Goal: Use online tool/utility: Utilize a website feature to perform a specific function

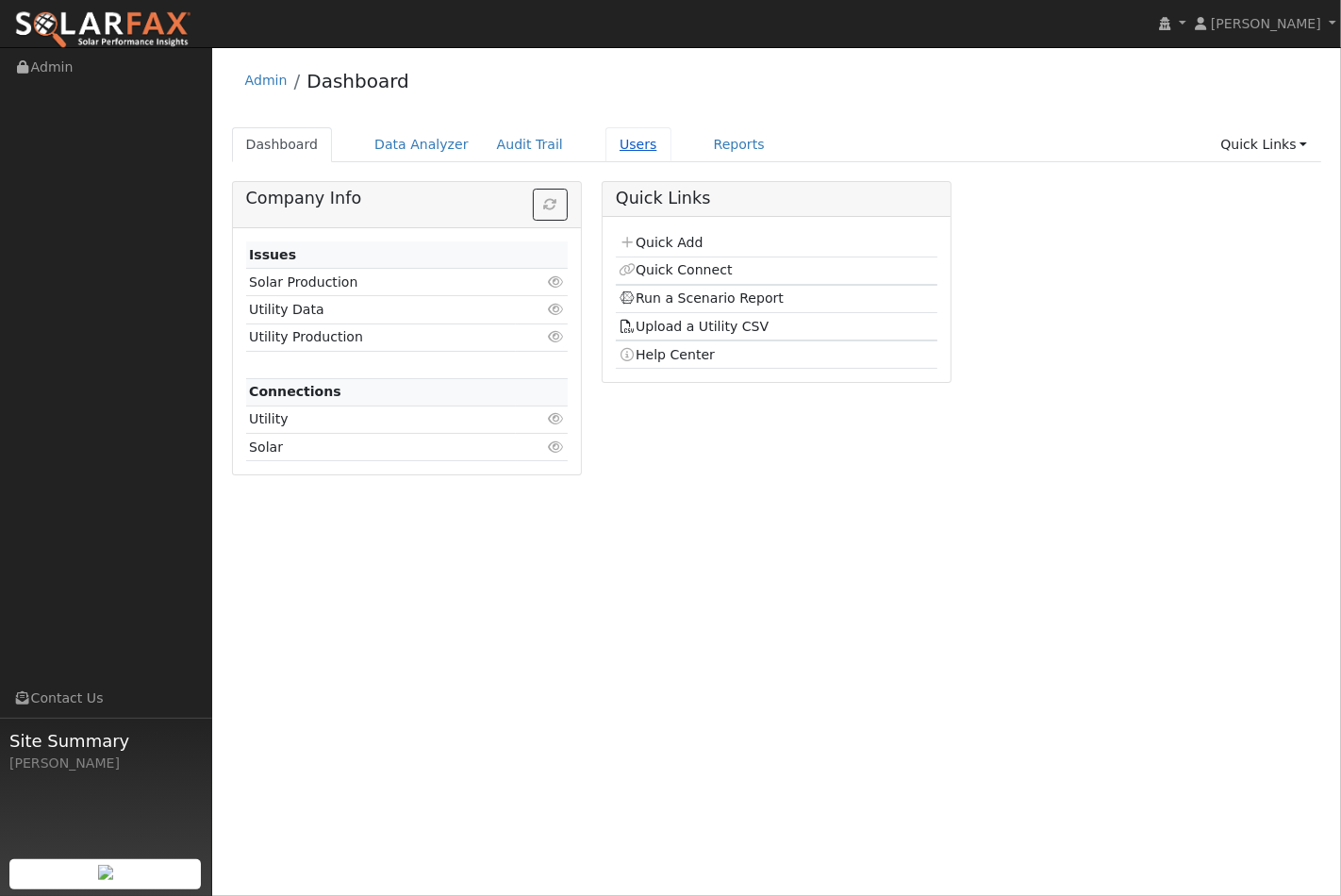
click at [609, 147] on link "Users" at bounding box center [639, 145] width 66 height 35
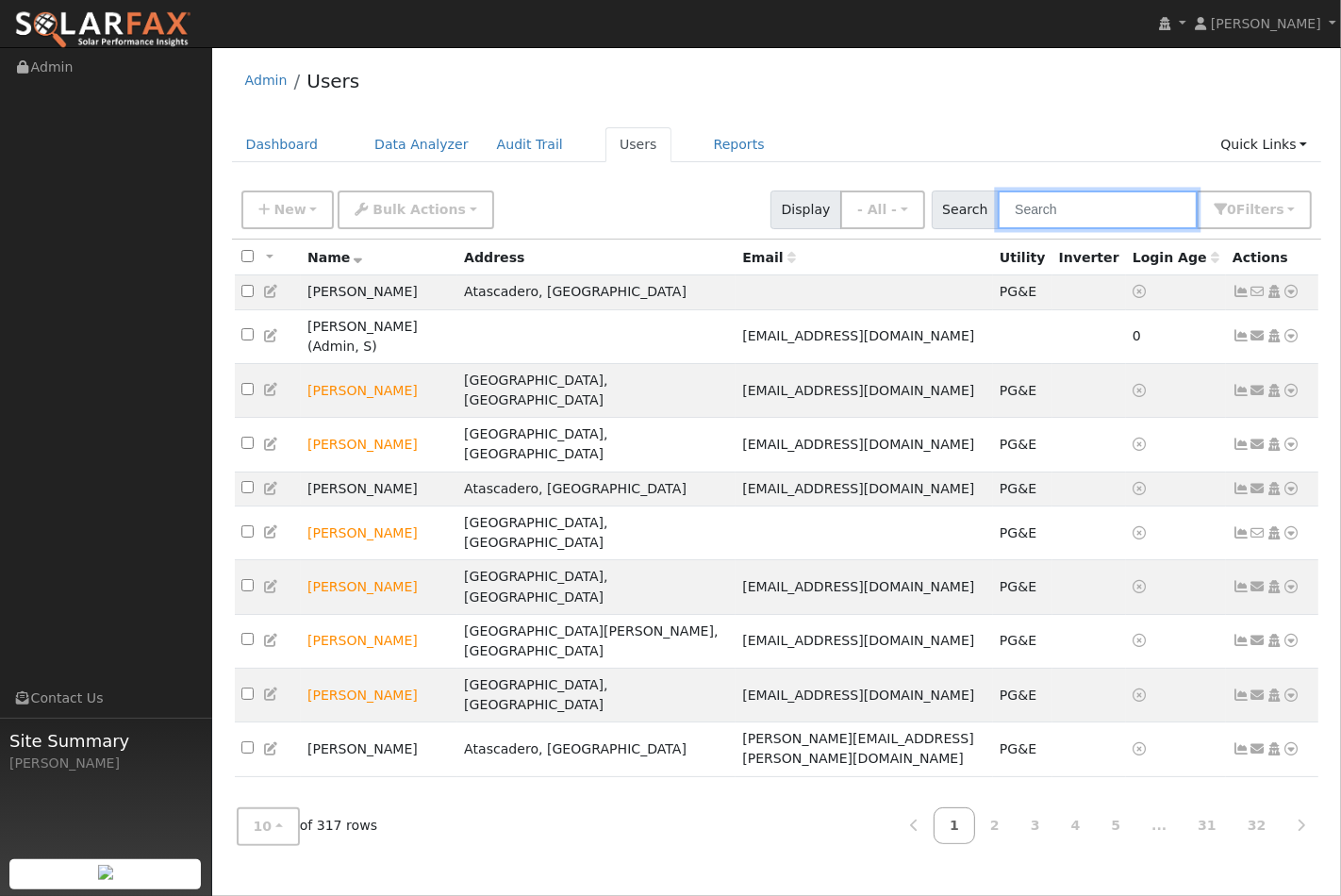
click at [1109, 213] on input "text" at bounding box center [1098, 210] width 200 height 39
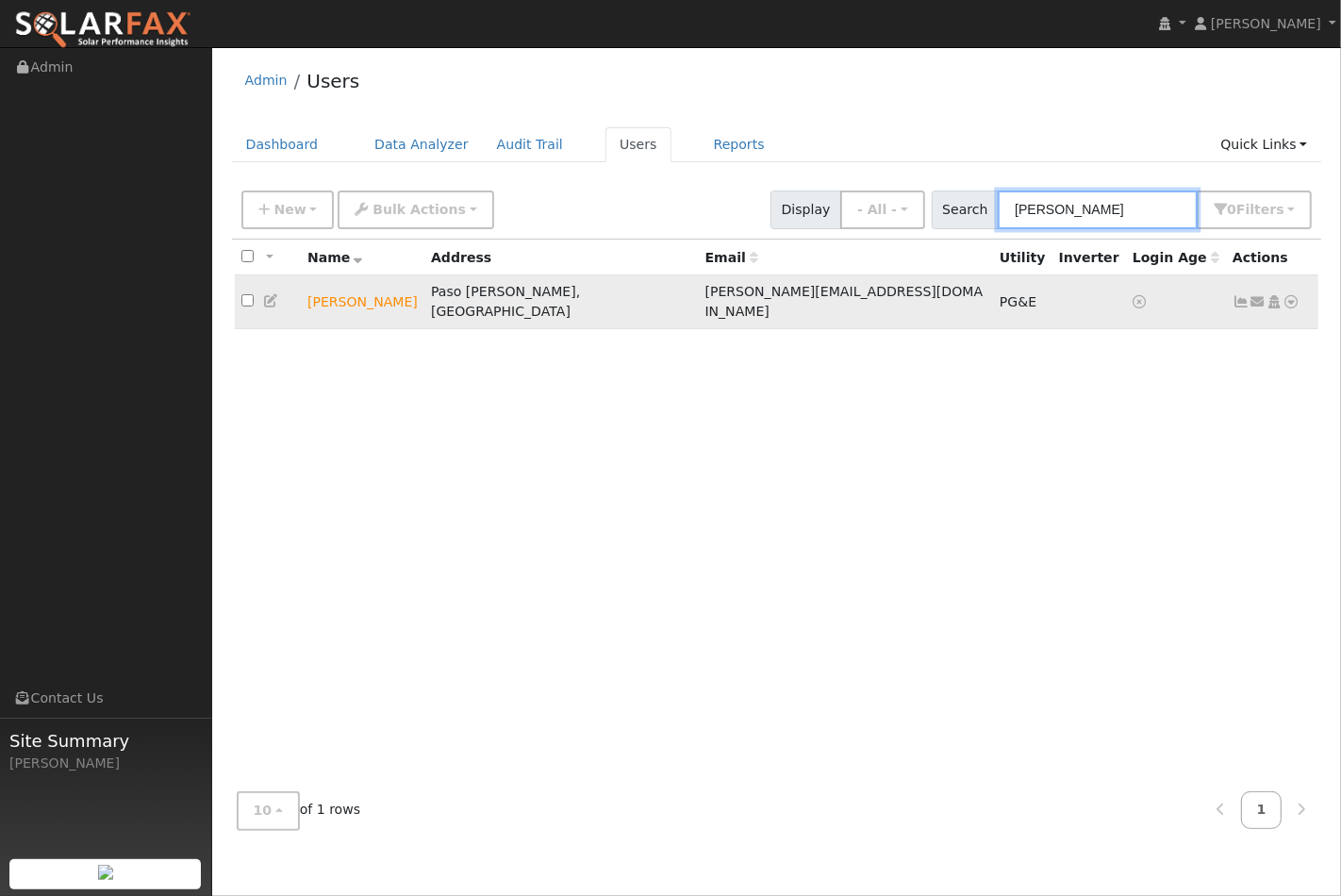
type input "pope"
click at [1296, 295] on icon at bounding box center [1293, 302] width 17 height 13
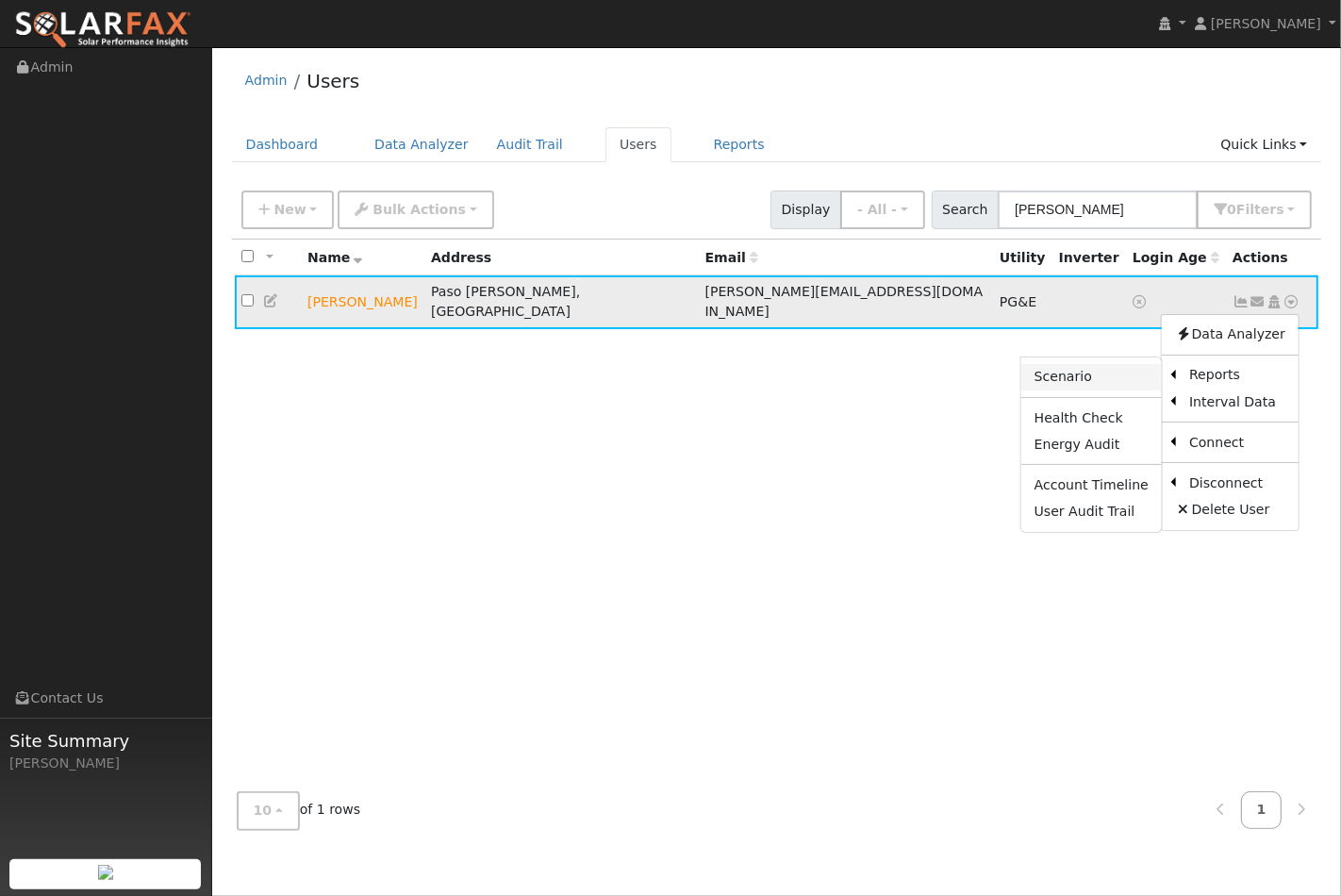
click at [1110, 368] on link "Scenario" at bounding box center [1091, 377] width 141 height 26
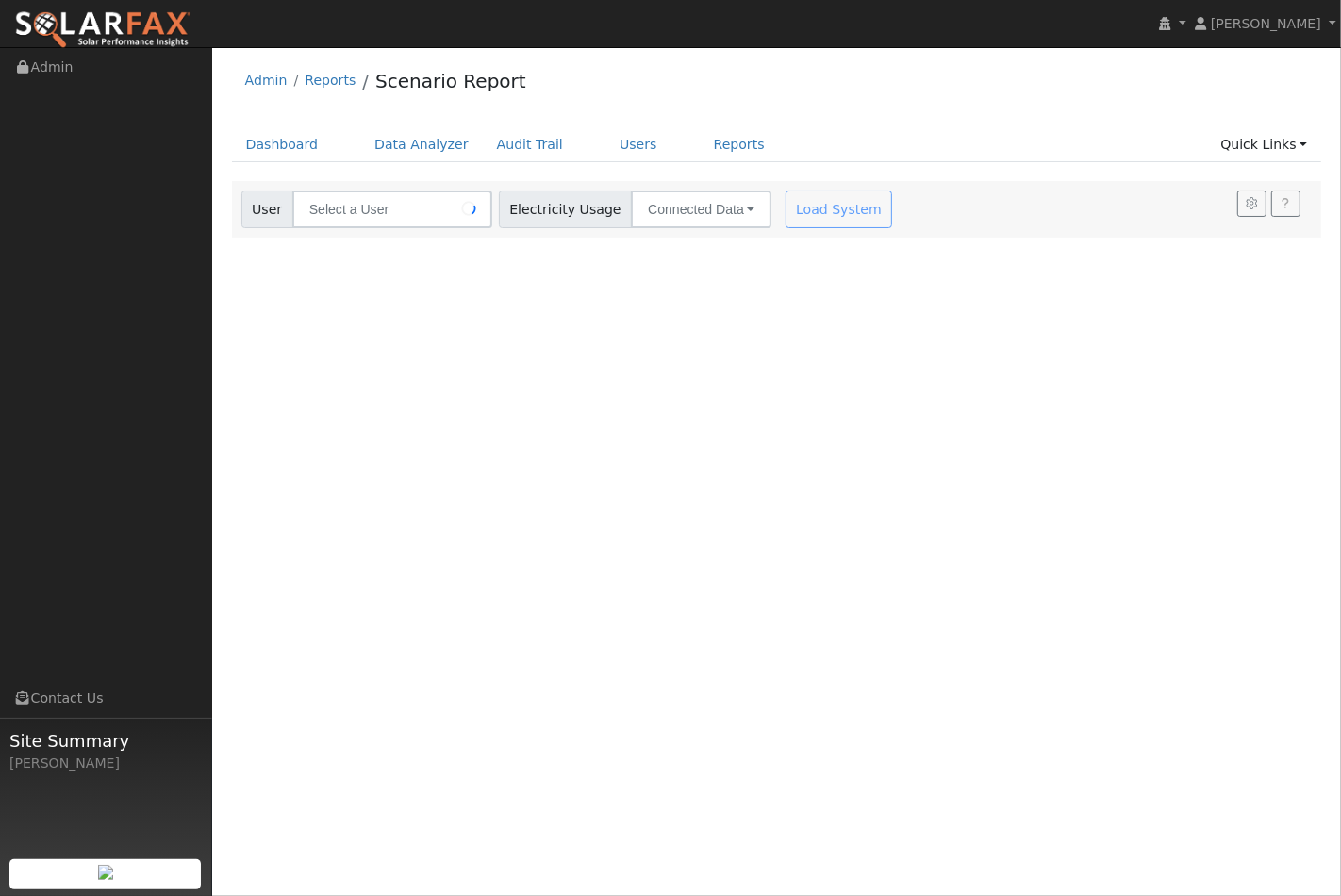
type input "[PERSON_NAME]"
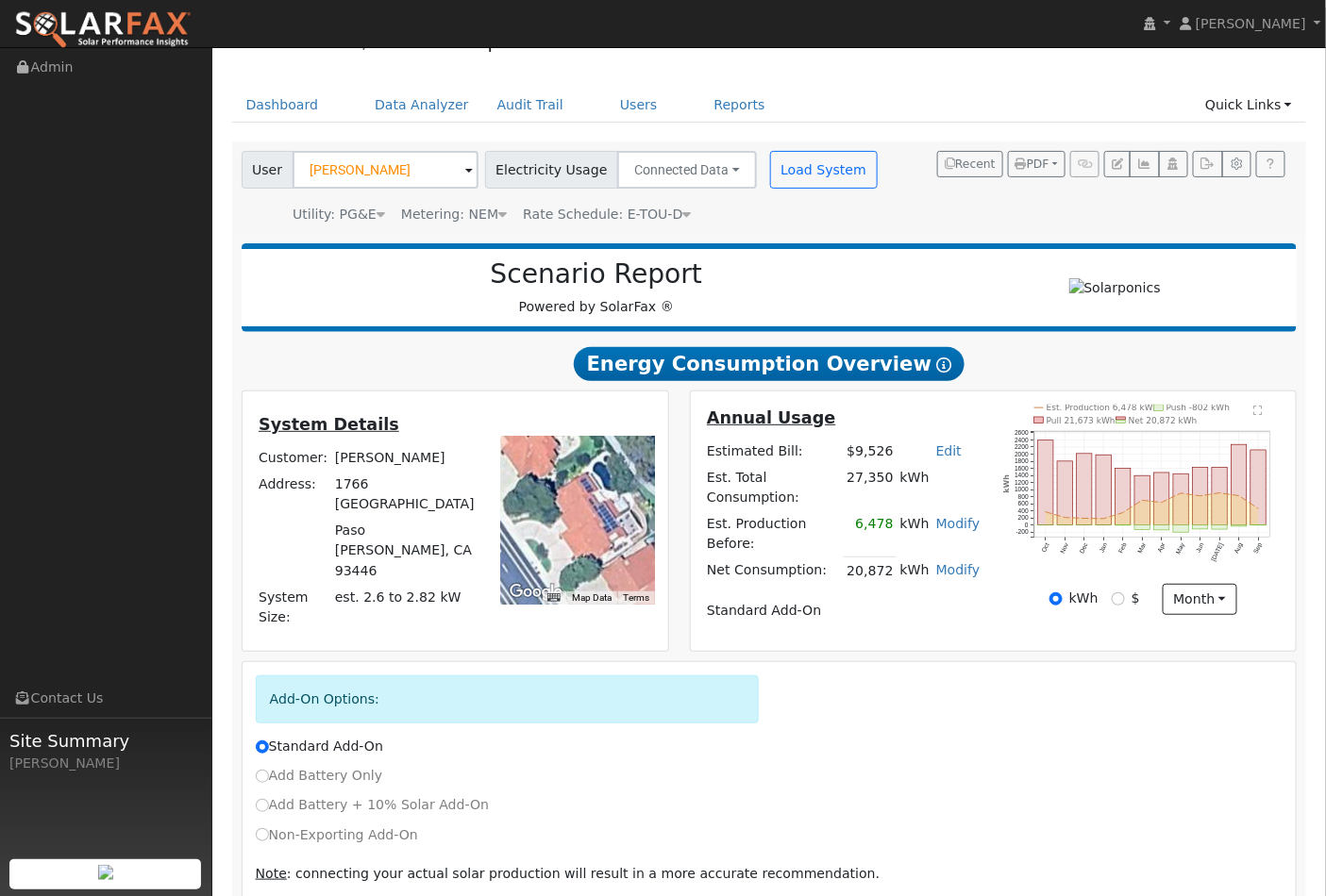
scroll to position [98, 0]
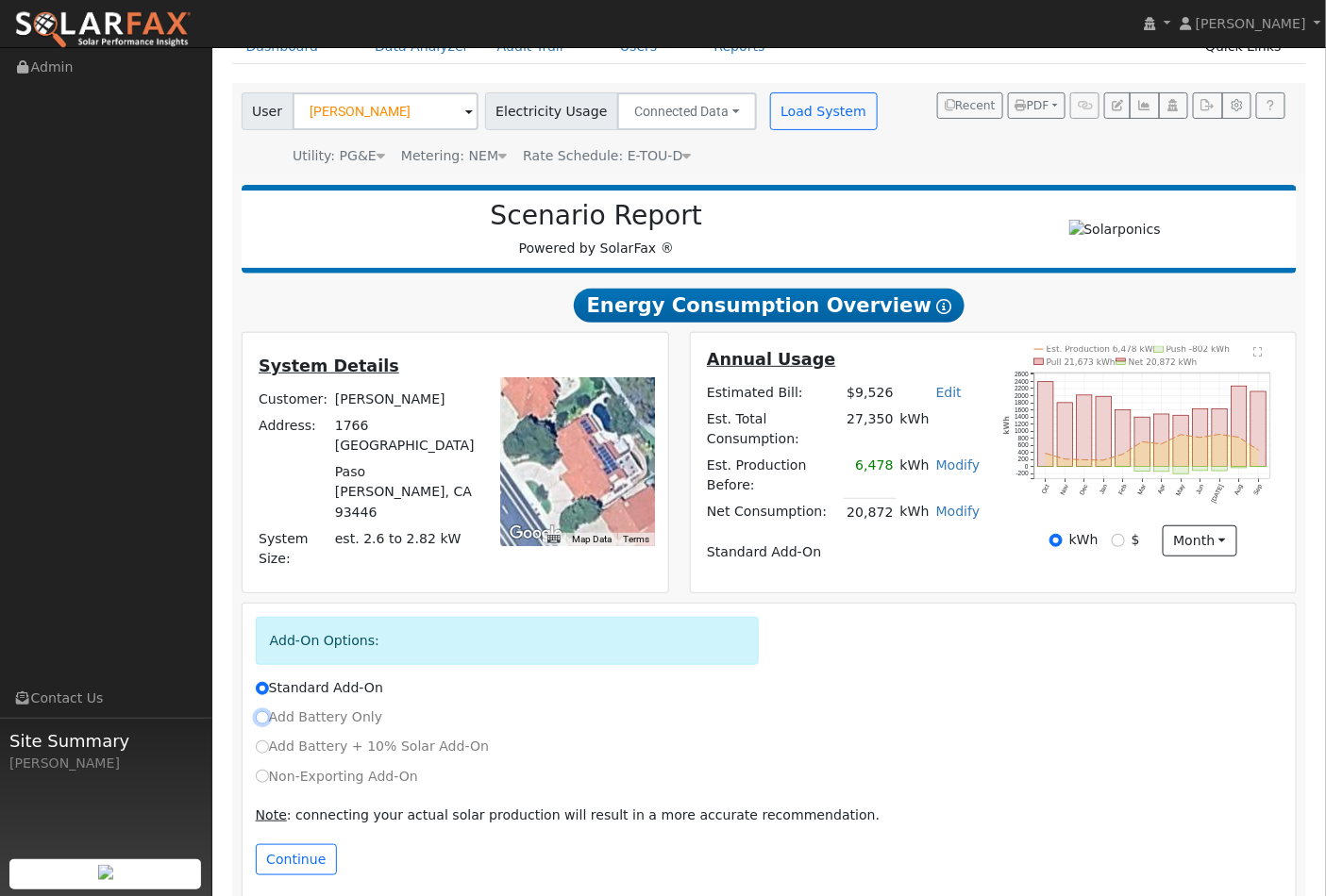
click at [261, 711] on input "Add Battery Only" at bounding box center [262, 718] width 13 height 13
radio input "true"
radio input "false"
click at [288, 844] on button "Continue" at bounding box center [296, 859] width 81 height 32
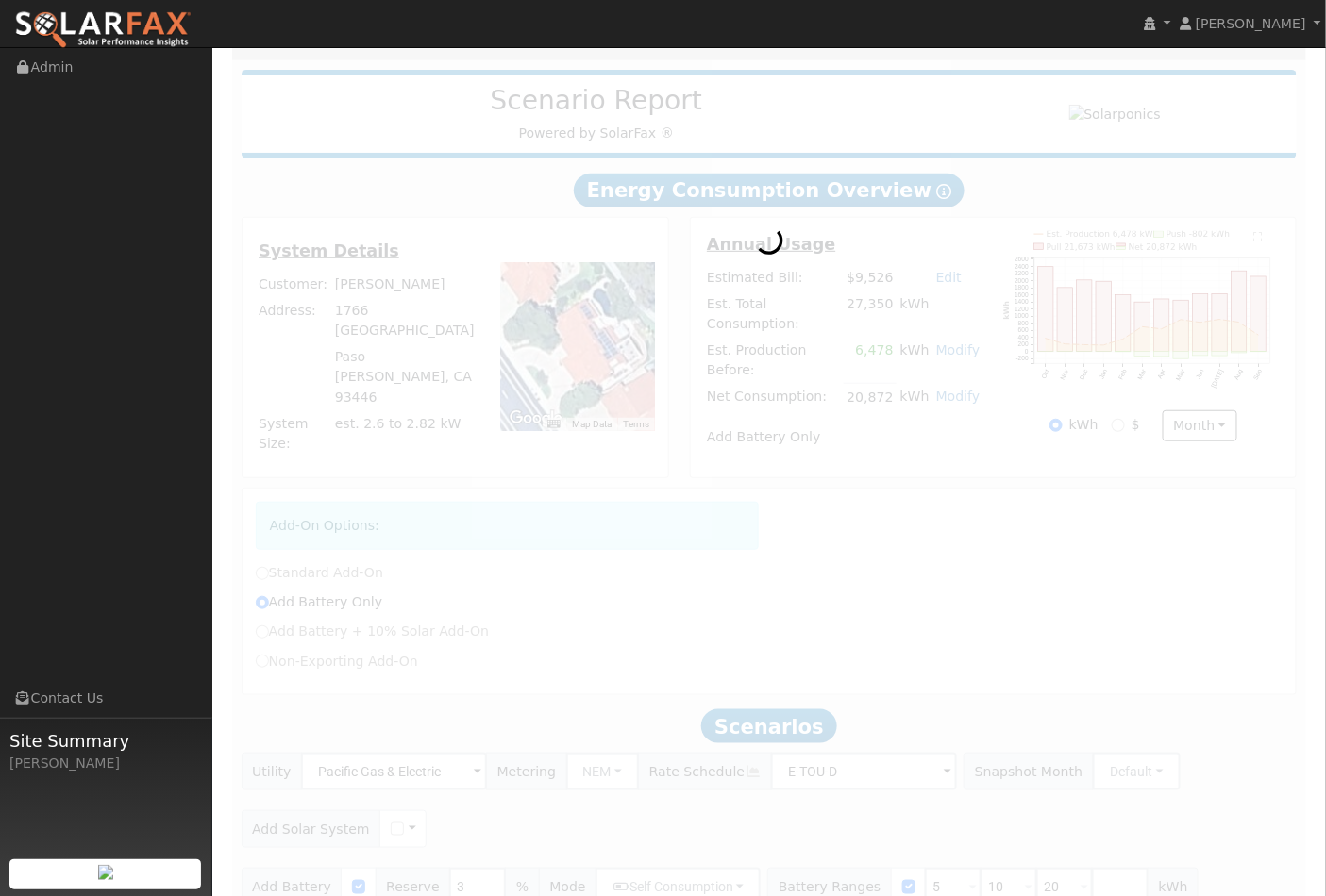
scroll to position [221, 0]
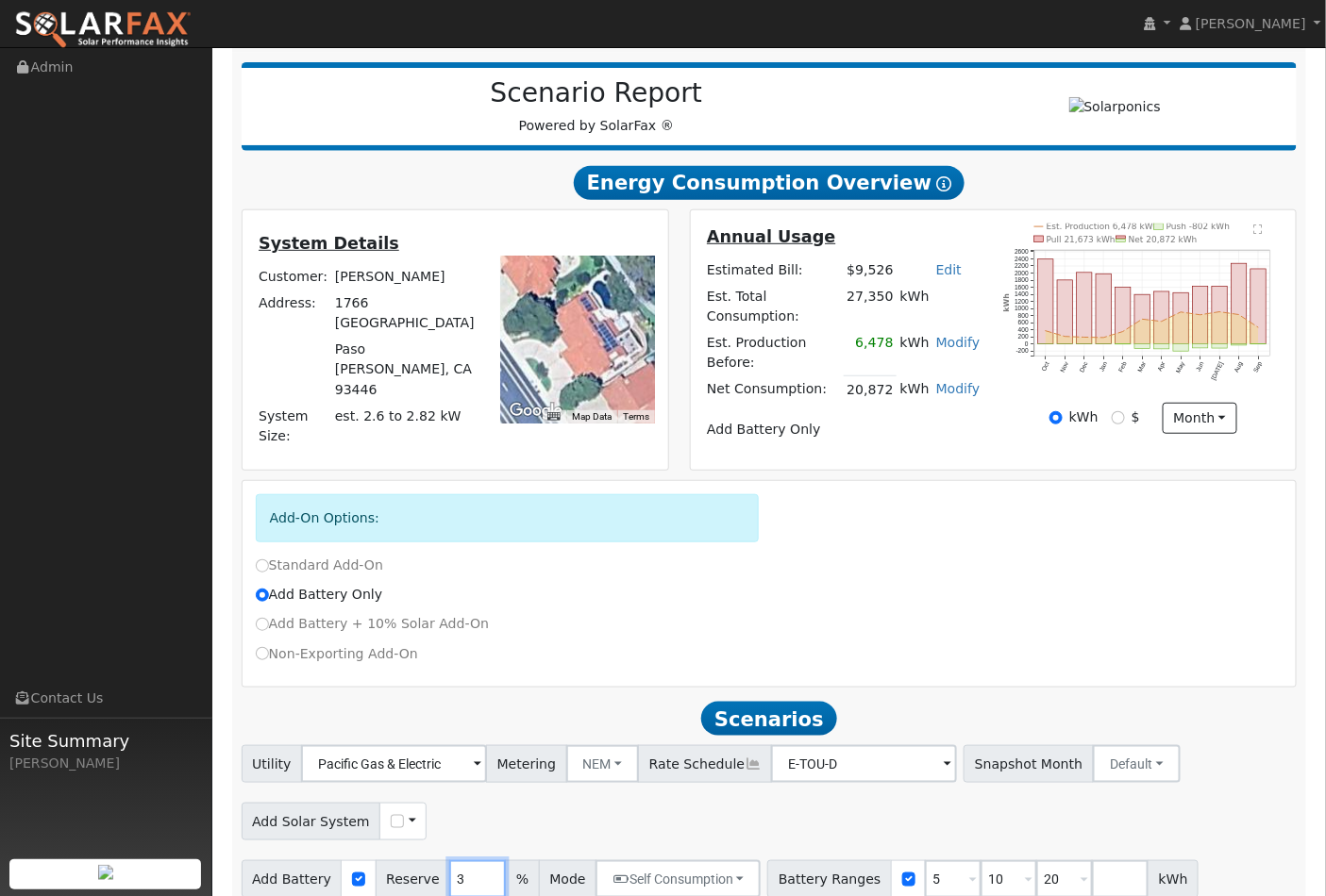
click at [463, 860] on input "3" at bounding box center [477, 879] width 57 height 38
type input "30"
click at [928, 860] on input "5" at bounding box center [953, 879] width 57 height 38
type input "10"
type input "20"
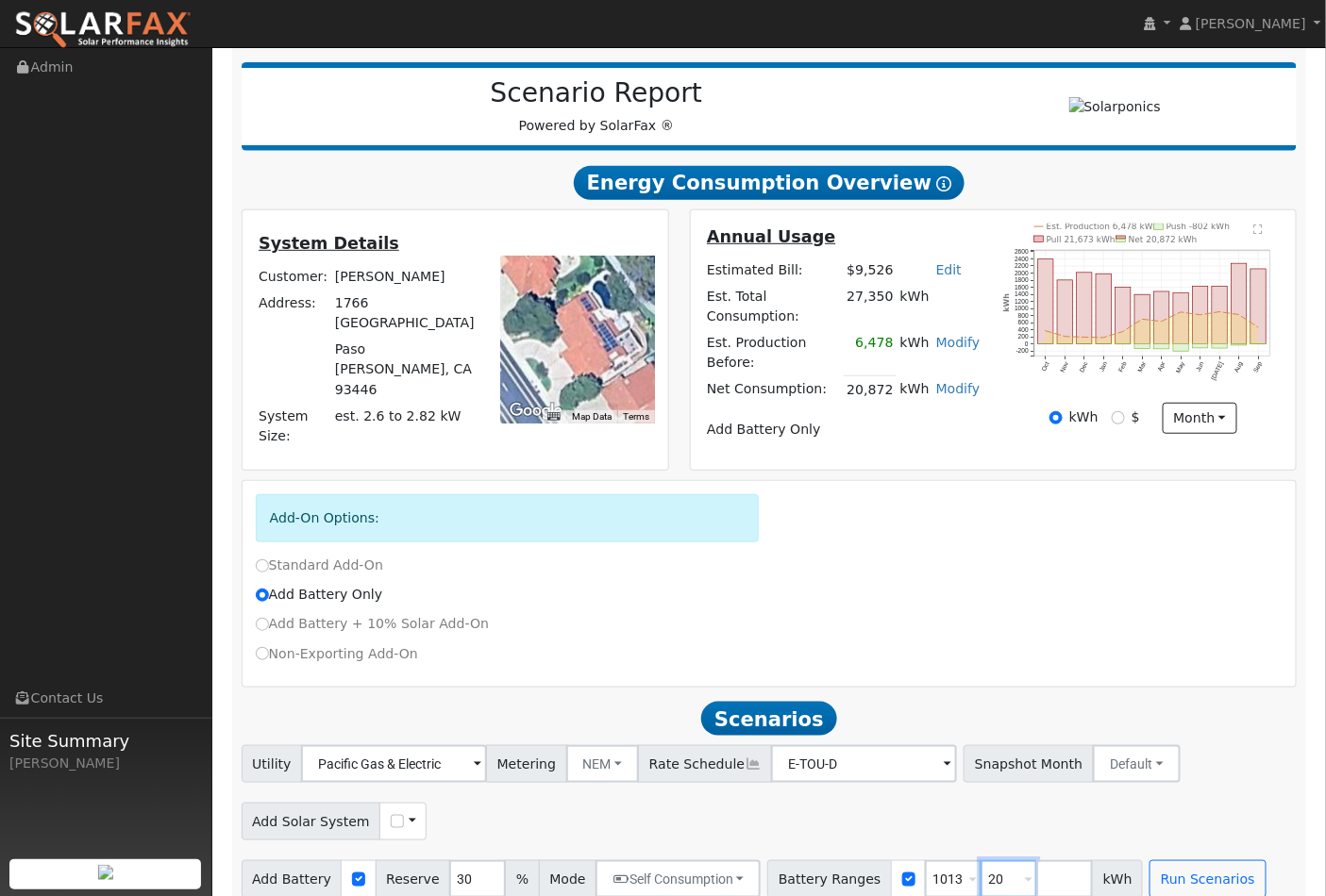
type input "20"
click at [986, 860] on input "1013" at bounding box center [1008, 879] width 57 height 38
type input "1"
click at [925, 860] on input "20" at bounding box center [953, 879] width 57 height 38
type input "2"
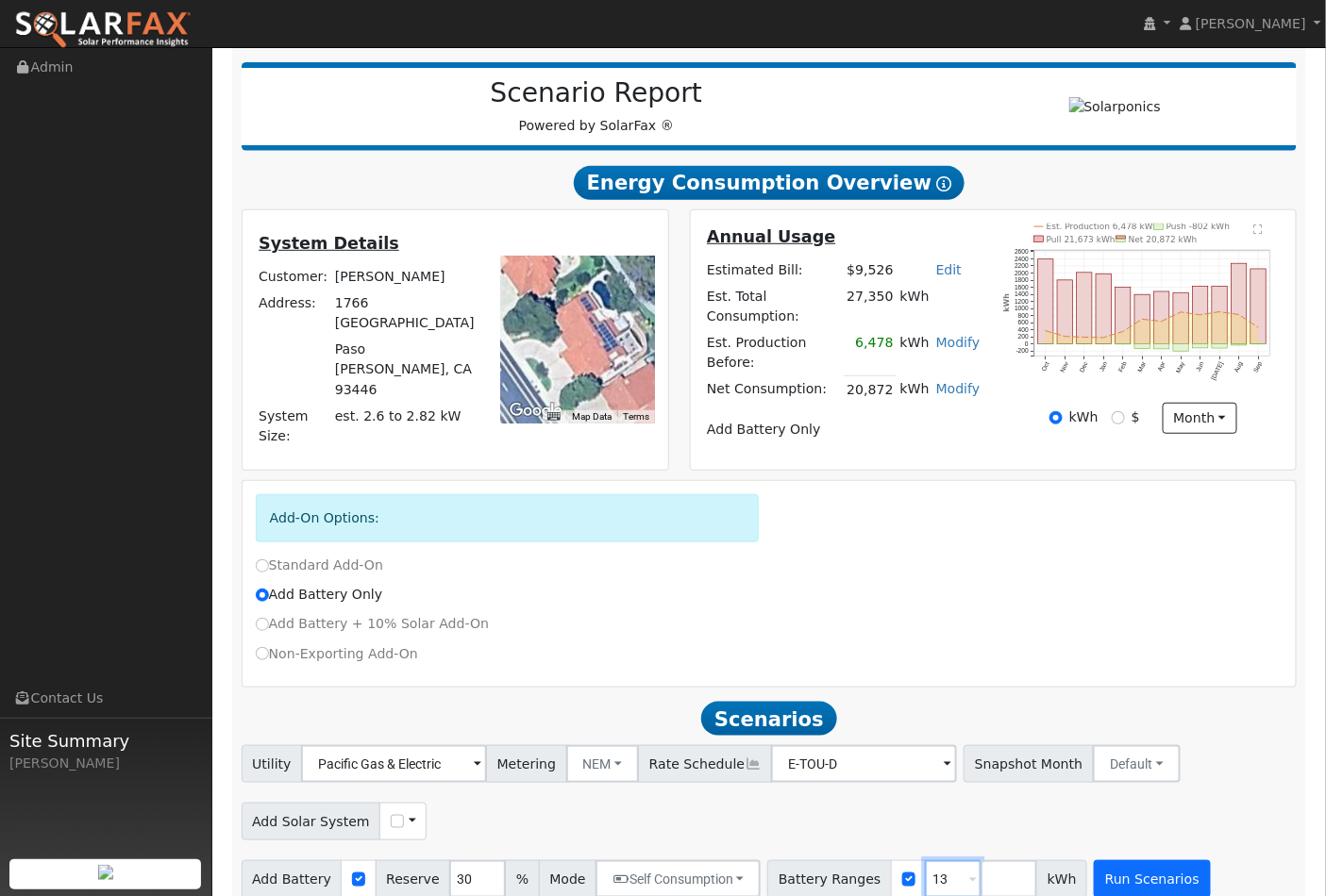
type input "13"
click at [1128, 860] on button "Run Scenarios" at bounding box center [1152, 879] width 116 height 38
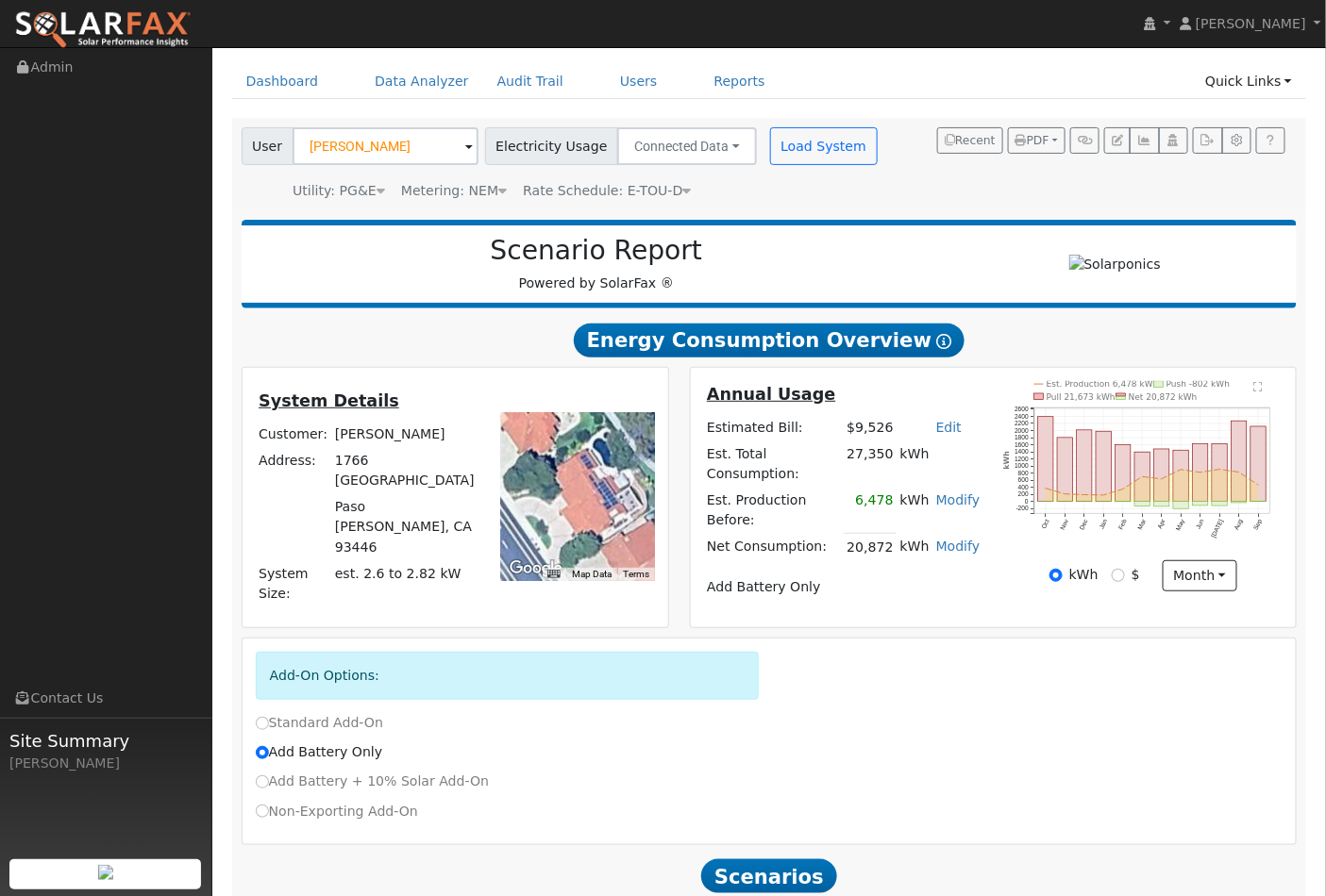
scroll to position [69, 0]
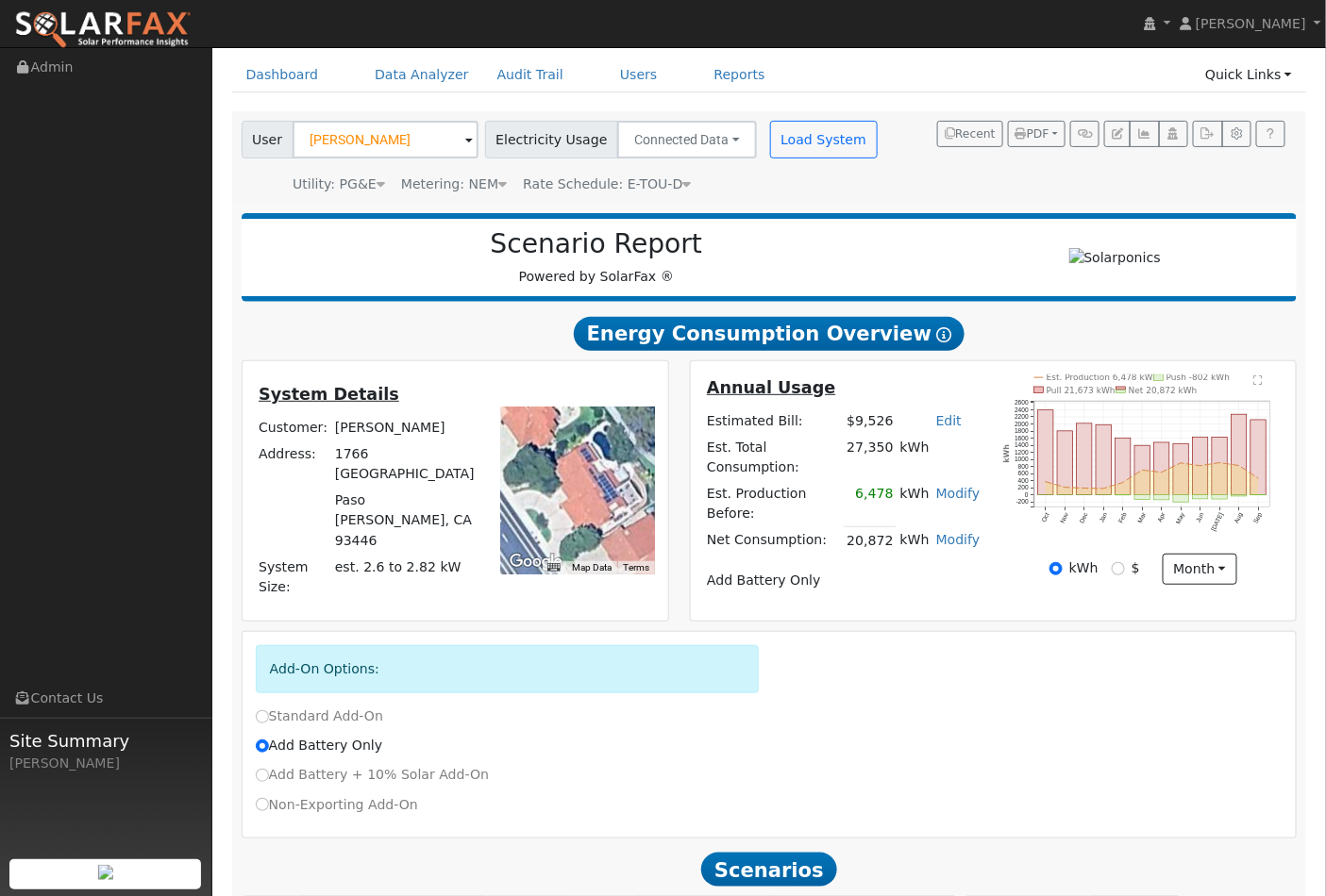
click at [945, 429] on link "Edit" at bounding box center [948, 421] width 25 height 15
type input "1071"
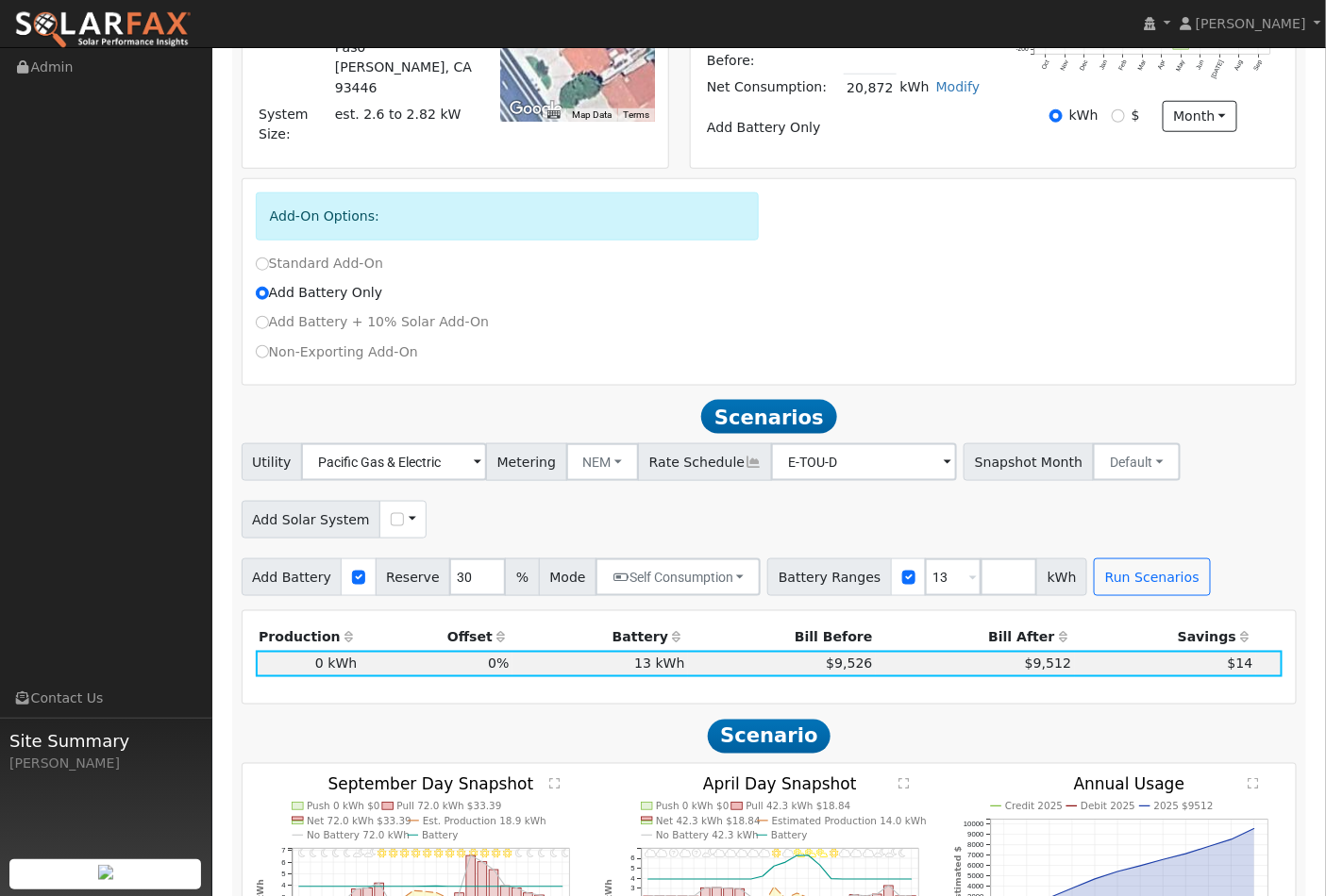
scroll to position [523, 0]
click at [1130, 562] on button "Run Scenarios" at bounding box center [1152, 576] width 116 height 38
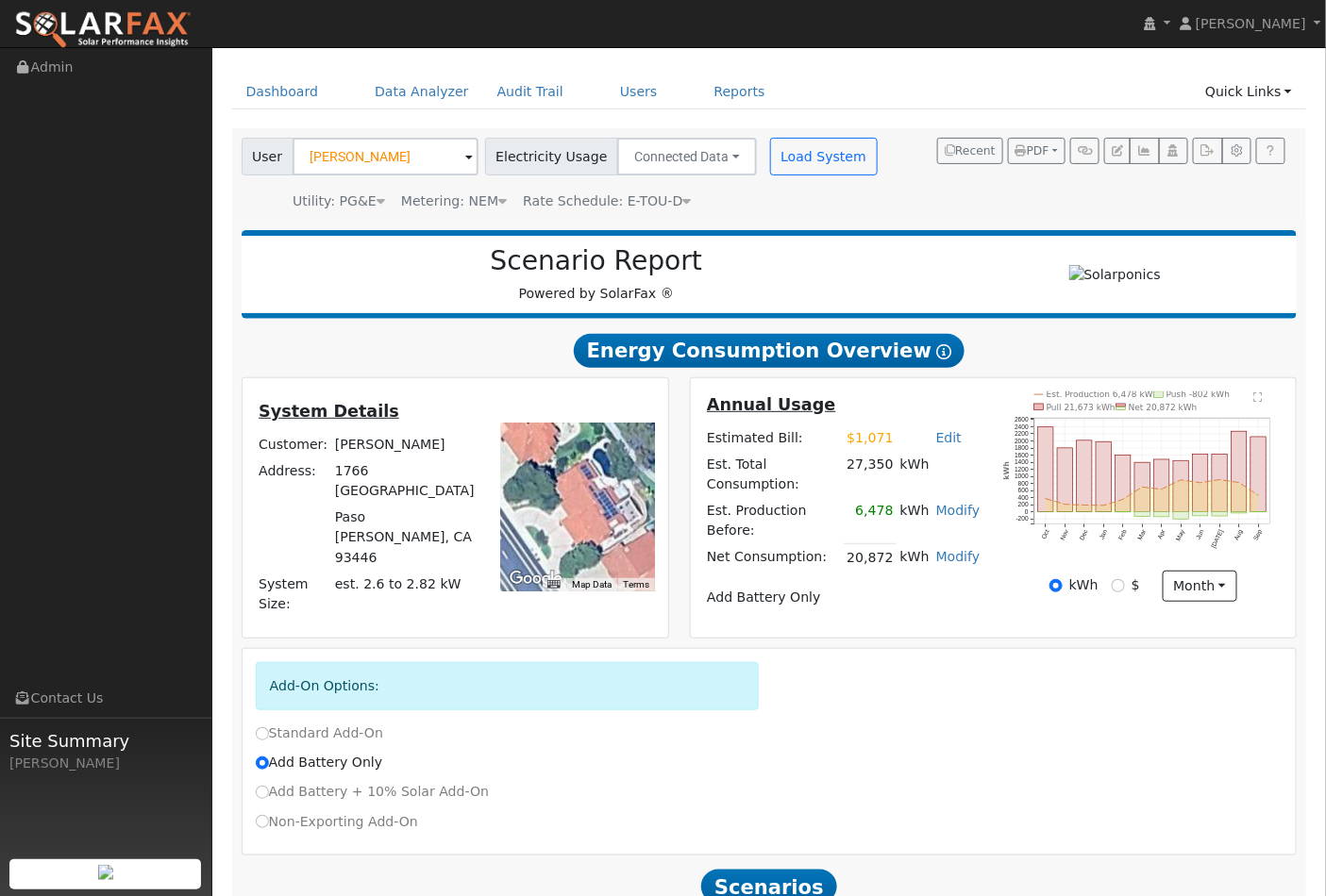
scroll to position [0, 0]
